Goal: Information Seeking & Learning: Learn about a topic

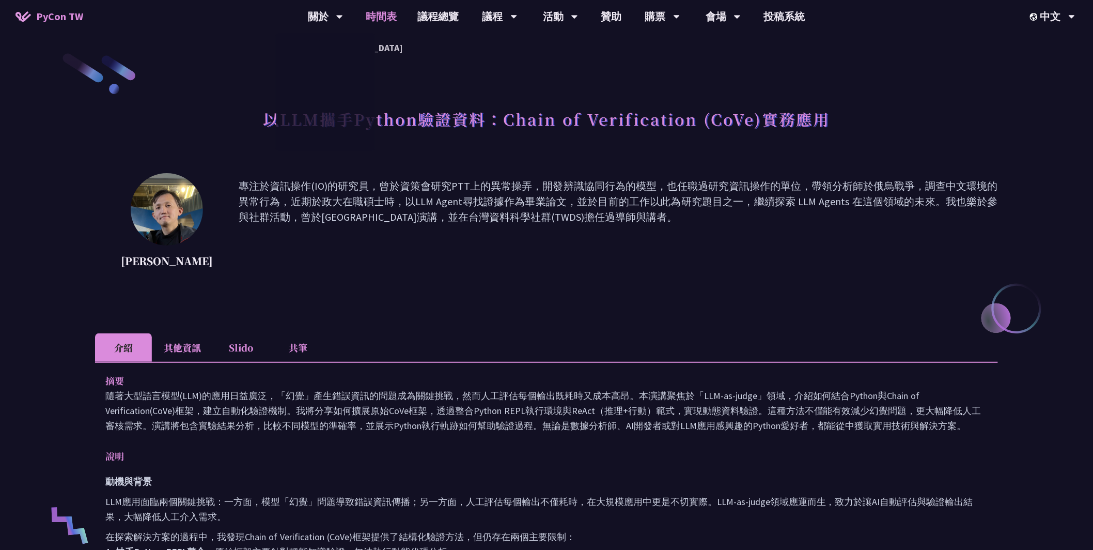
click at [382, 14] on link "時間表" at bounding box center [382, 16] width 52 height 33
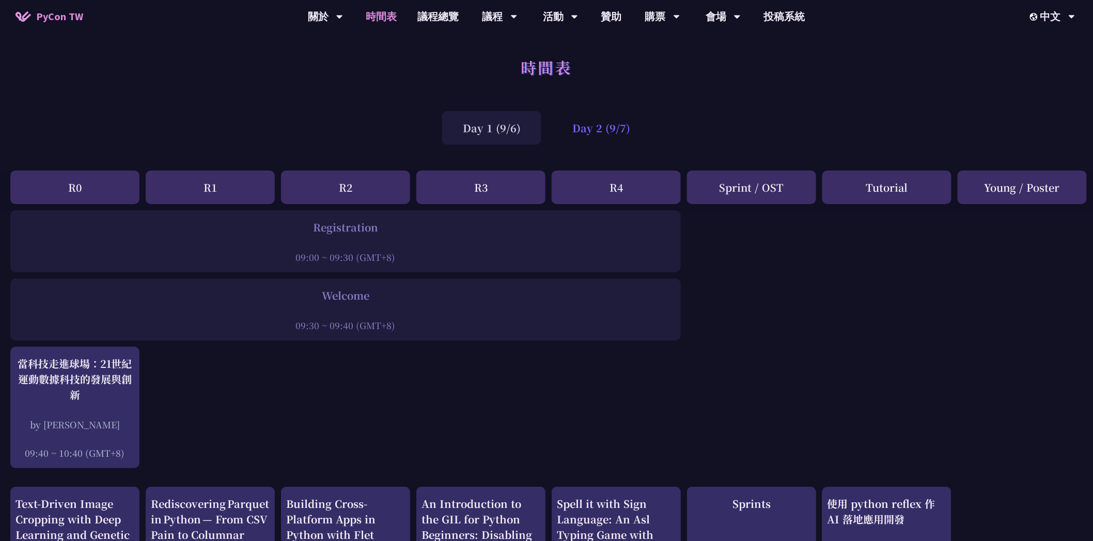
click at [592, 126] on div "Day 2 (9/7)" at bounding box center [601, 128] width 99 height 34
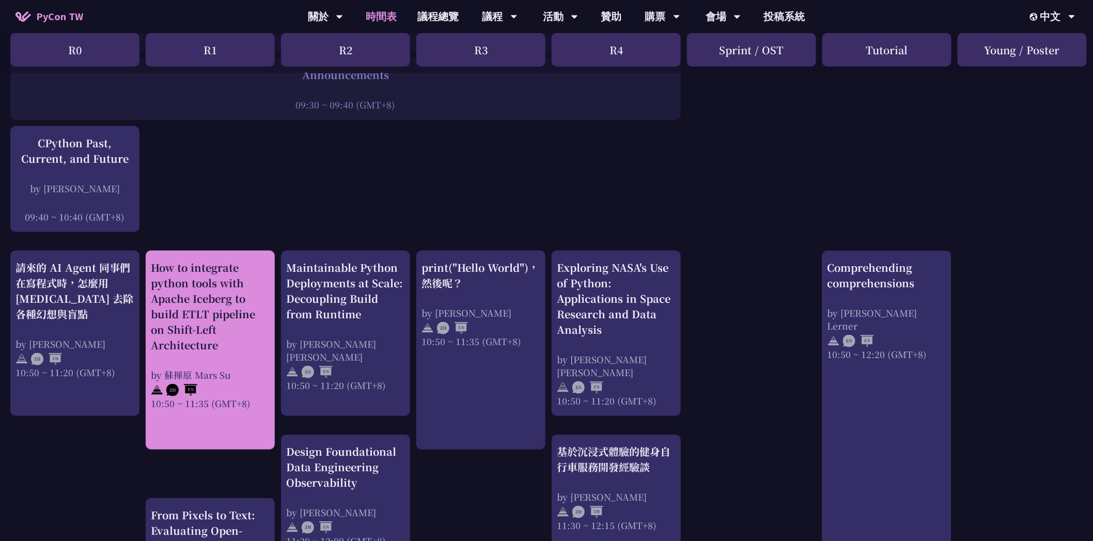
scroll to position [294, 0]
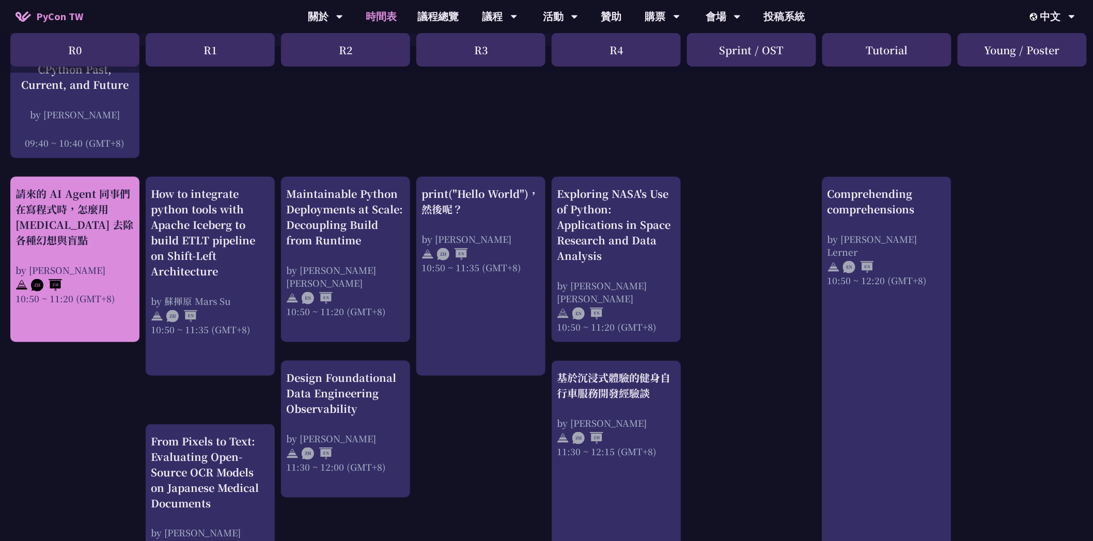
click at [59, 227] on div "請來的 AI Agent 同事們在寫程式時，怎麼用 [MEDICAL_DATA] 去除各種幻想與盲點" at bounding box center [74, 217] width 119 height 62
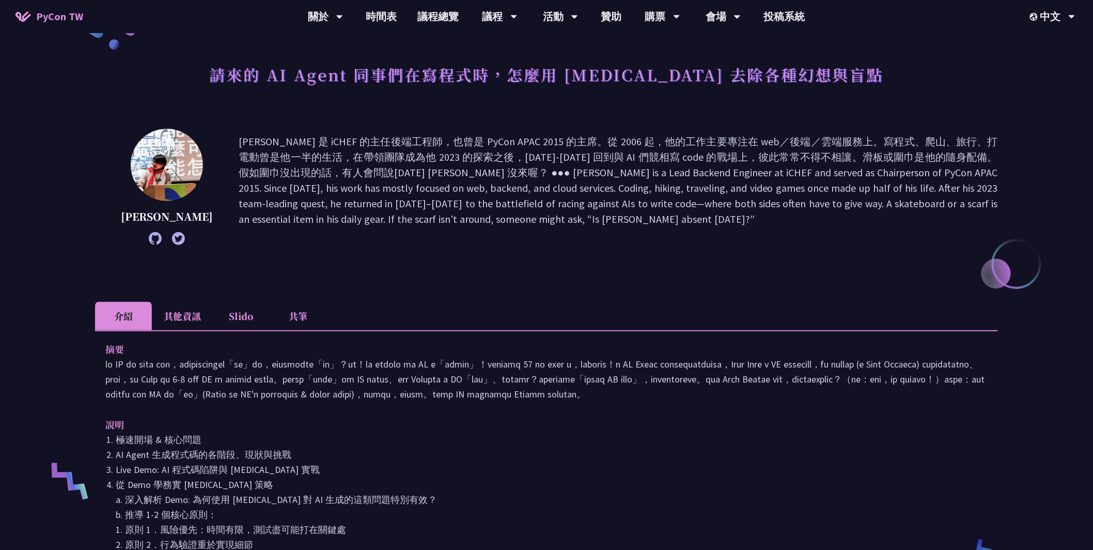
scroll to position [236, 0]
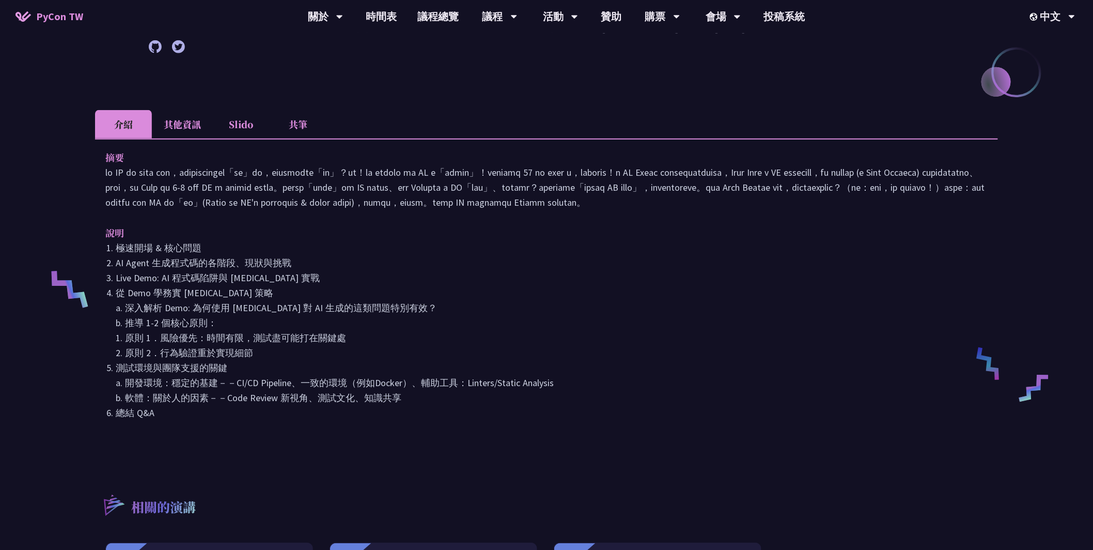
click at [573, 173] on p at bounding box center [546, 187] width 882 height 45
click at [574, 173] on p at bounding box center [546, 187] width 882 height 45
copy p "[MEDICAL_DATA]"
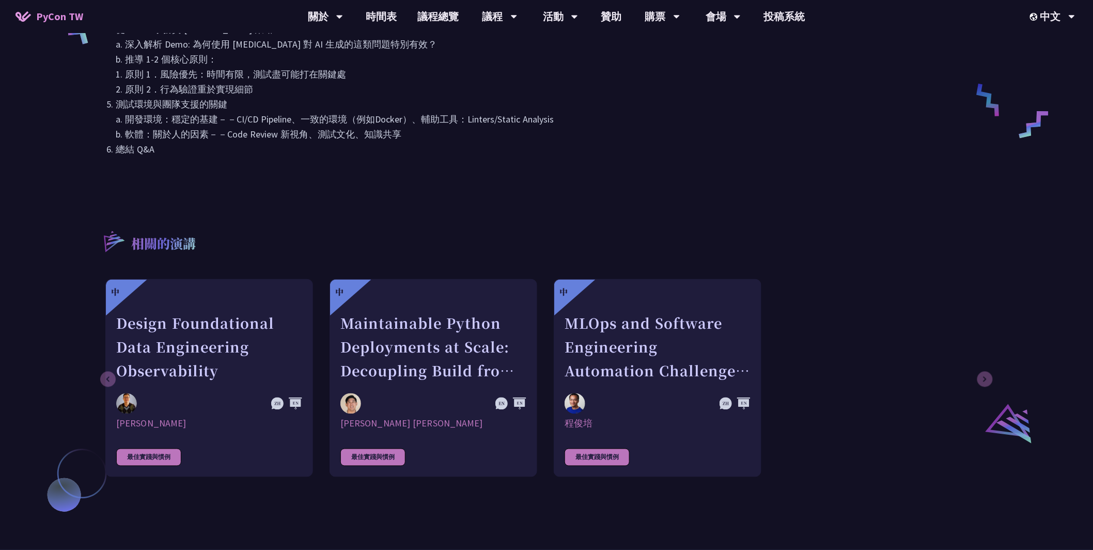
scroll to position [197, 0]
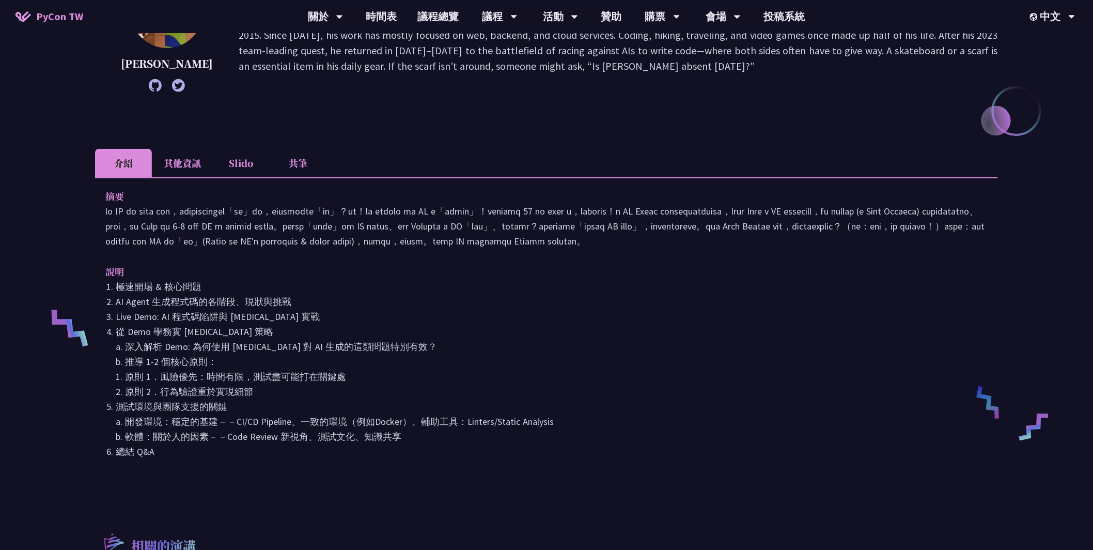
click at [187, 162] on li "其他資訊" at bounding box center [182, 163] width 61 height 28
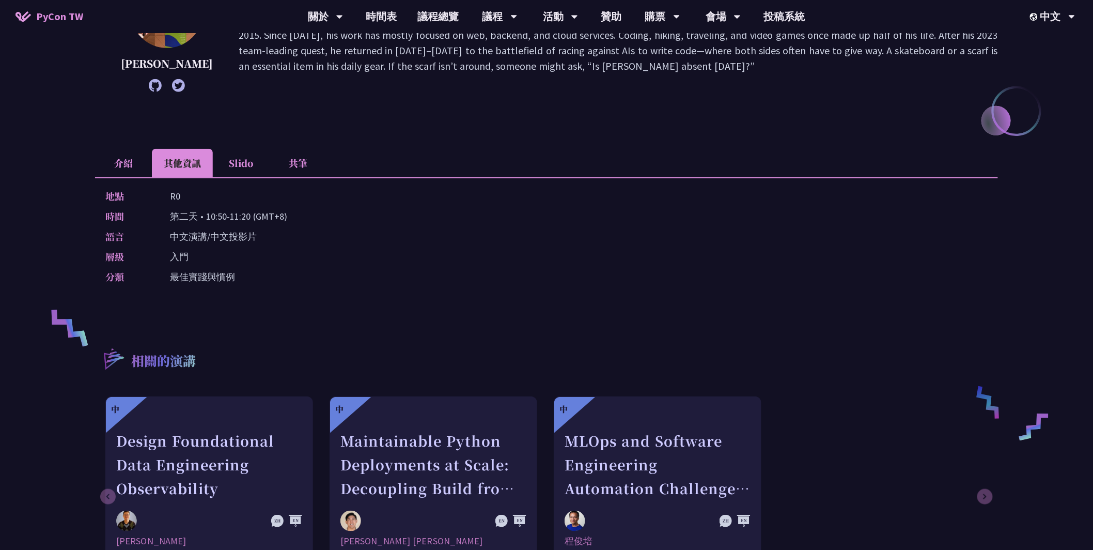
click at [238, 163] on li "Slido" at bounding box center [241, 163] width 57 height 28
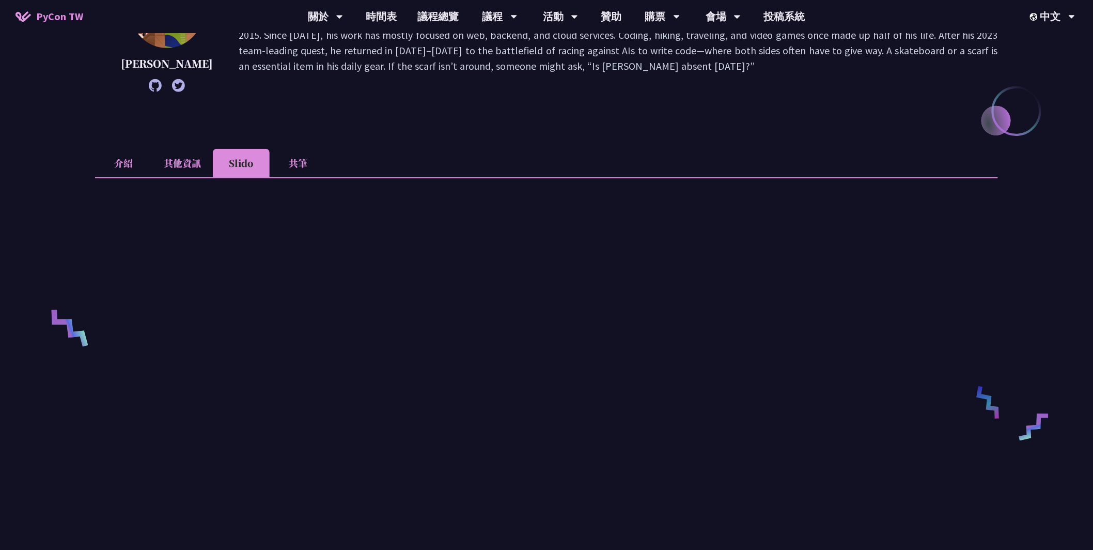
click at [291, 163] on li "共筆" at bounding box center [298, 163] width 57 height 28
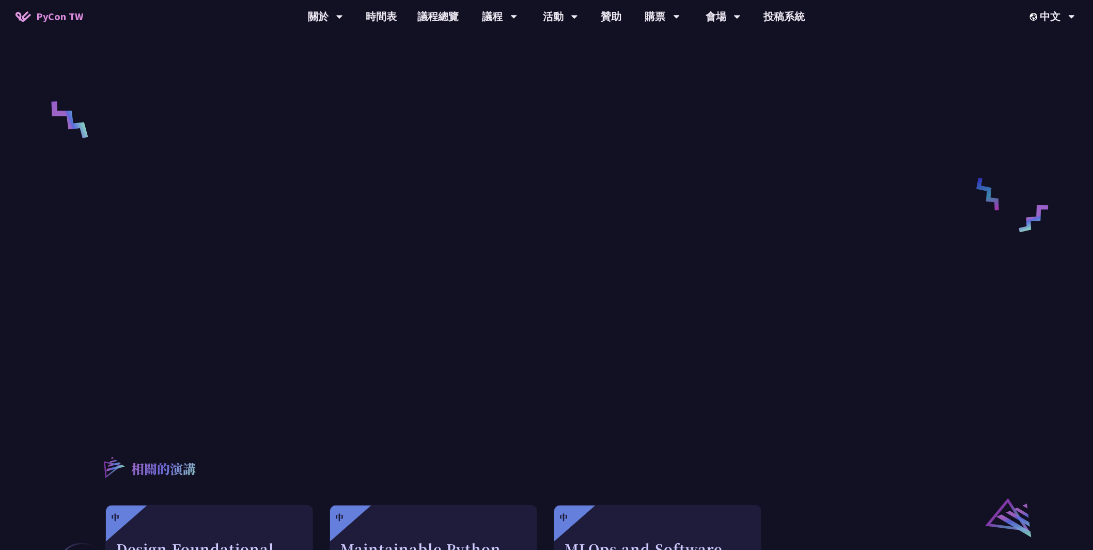
scroll to position [0, 0]
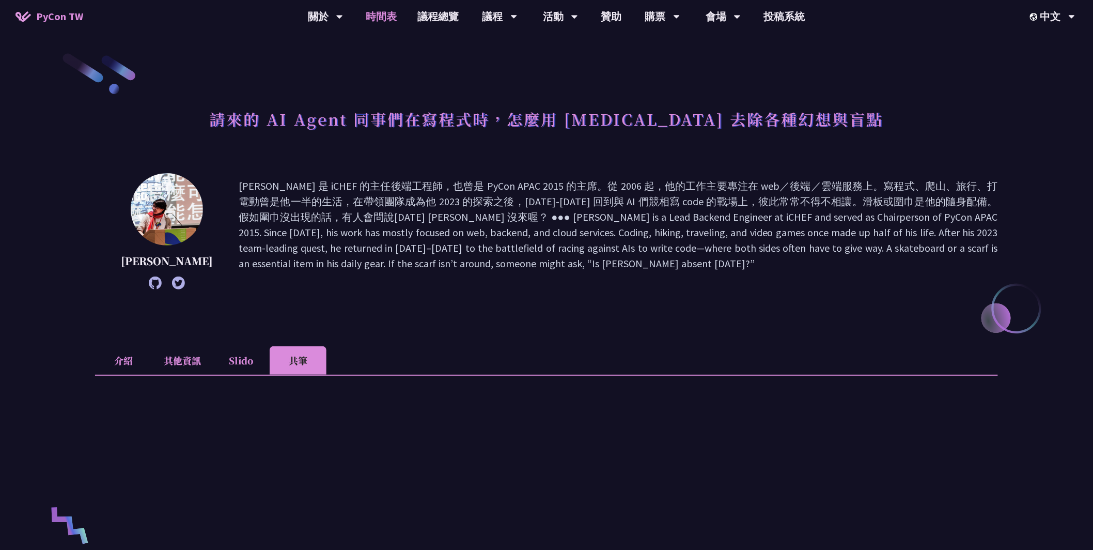
click at [380, 22] on link "時間表" at bounding box center [382, 16] width 52 height 33
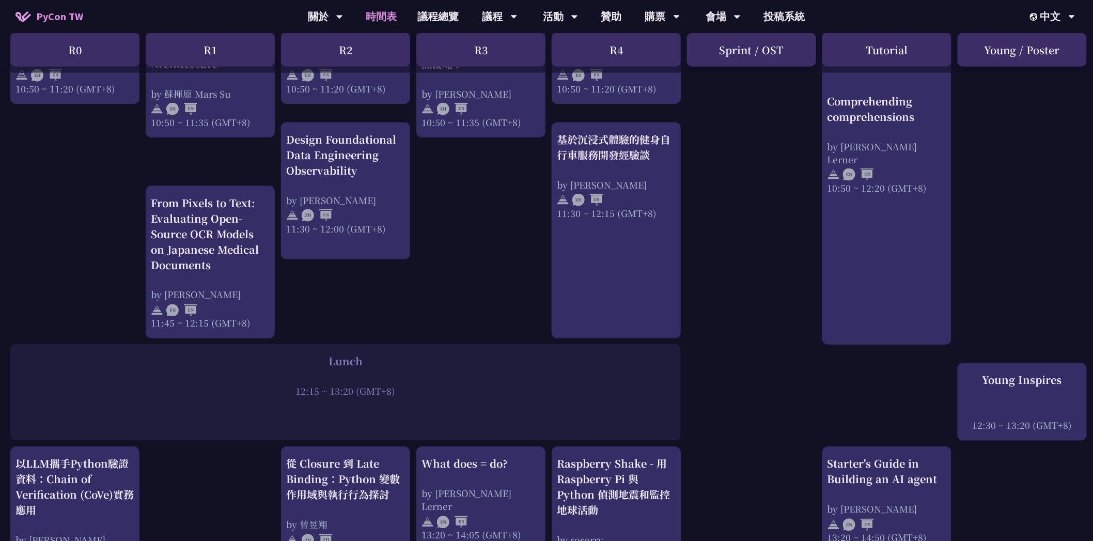
scroll to position [745, 0]
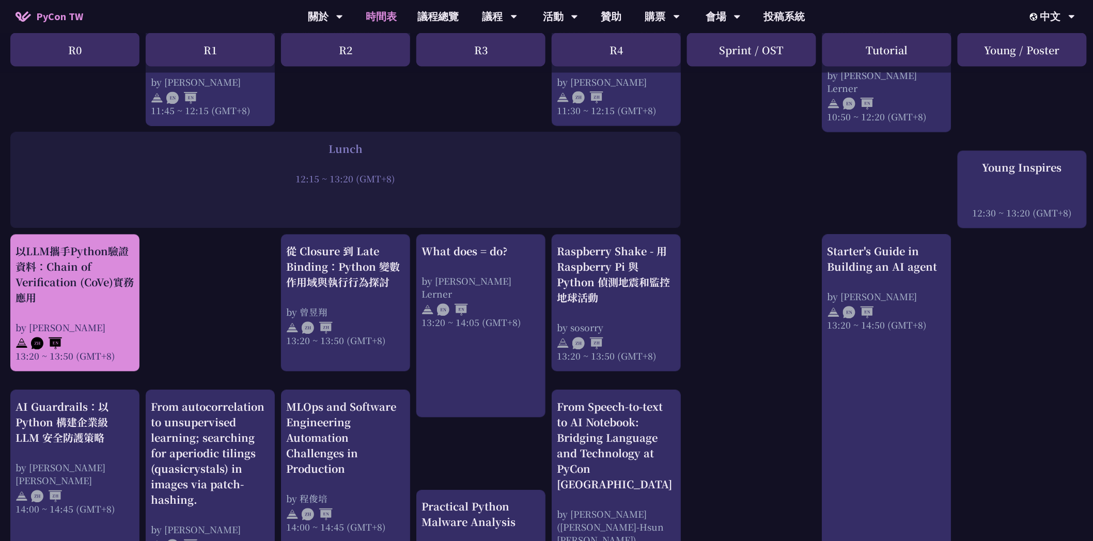
click at [81, 261] on div "以LLM攜手Python驗證資料：Chain of Verification (CoVe)實務應用" at bounding box center [74, 275] width 119 height 62
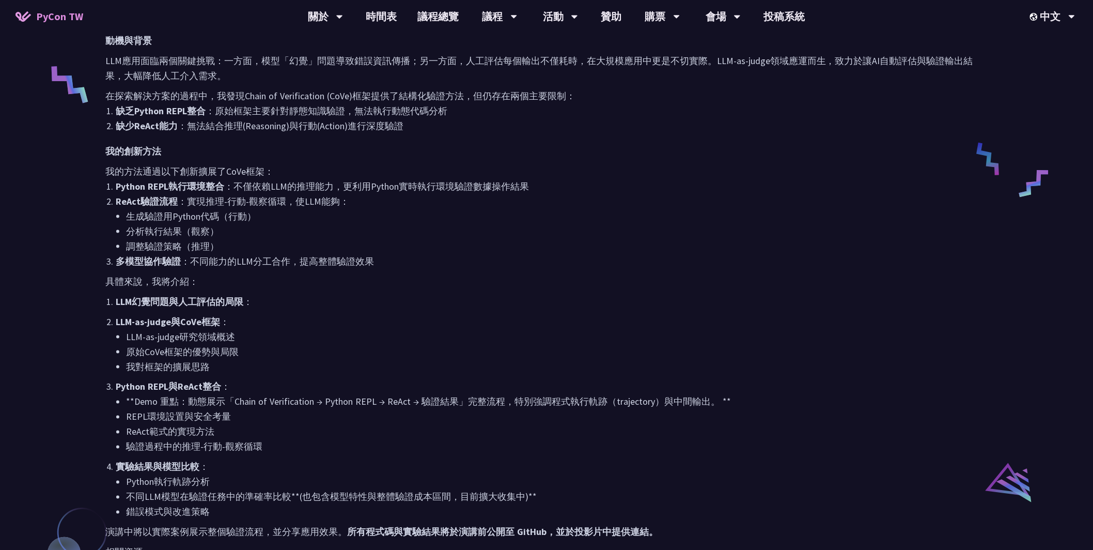
scroll to position [589, 0]
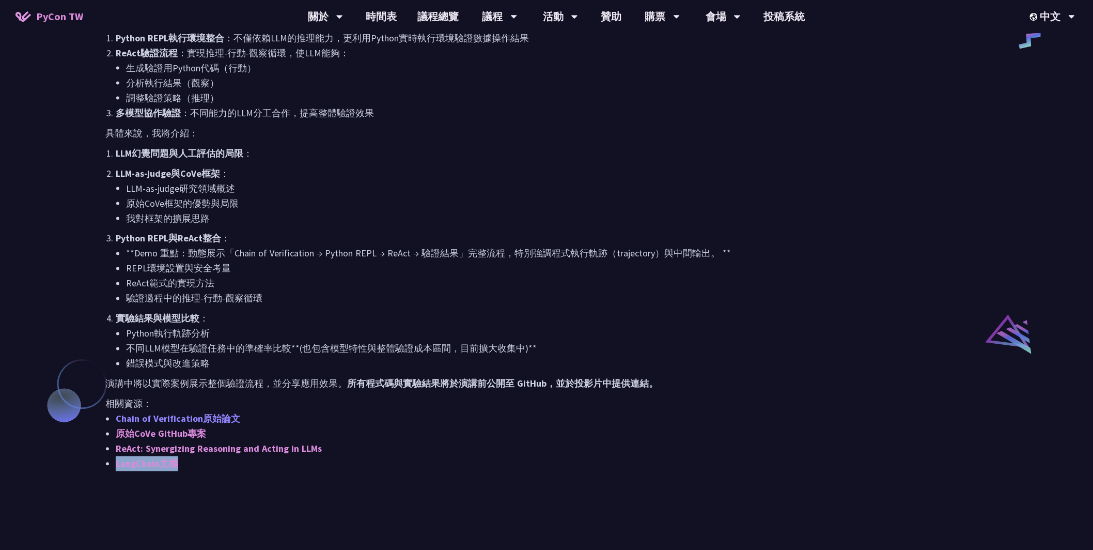
click at [190, 415] on link "Chain of Verification原始論文" at bounding box center [178, 419] width 124 height 12
